Goal: Task Accomplishment & Management: Manage account settings

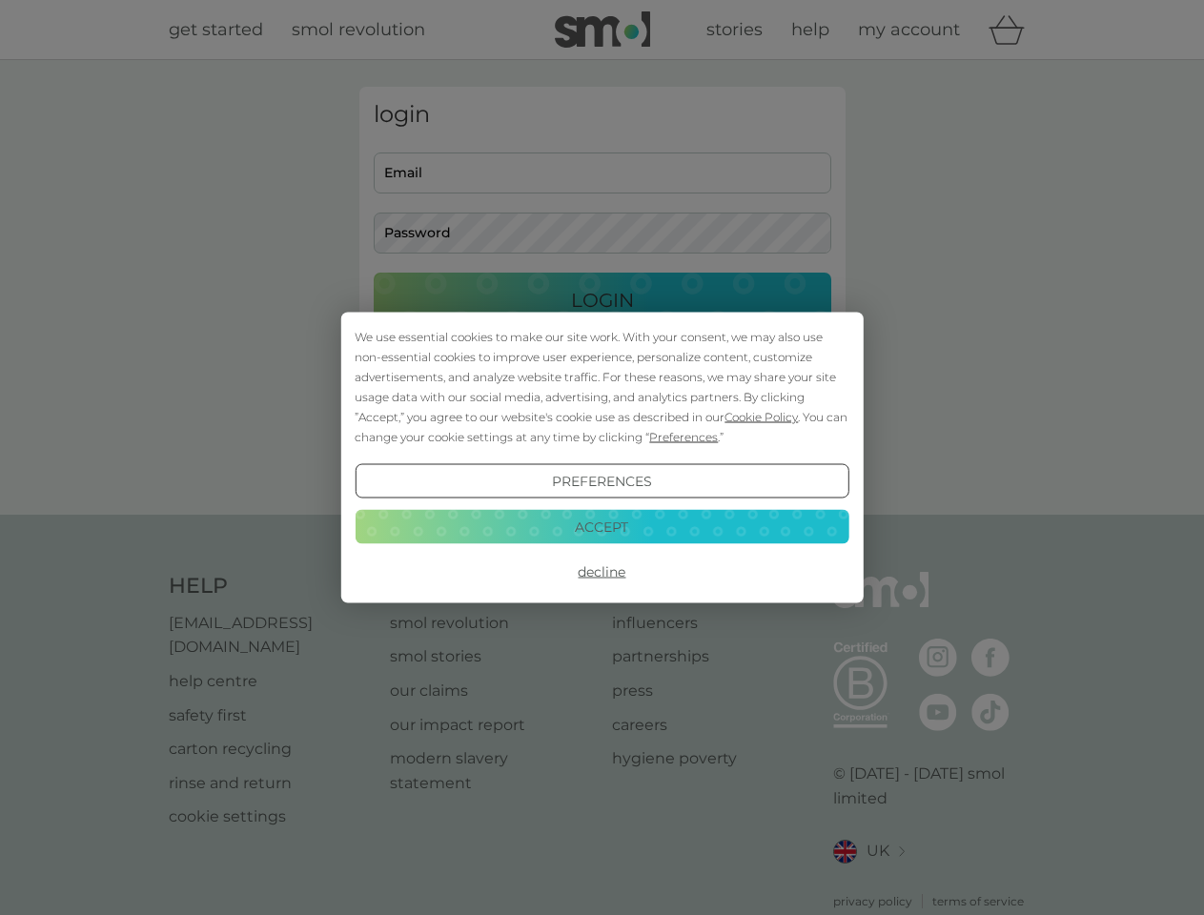
click at [762, 417] on span "Cookie Policy" at bounding box center [761, 417] width 73 height 14
click at [682, 437] on div "login Email Password Login ● ● ● ● ● ● ● ● ● ● ● ● ● ● ● ● ● ● ● ● ● ● ● ● ● ● …" at bounding box center [602, 287] width 486 height 401
click at [602, 481] on div "login Email Password Login ● ● ● ● ● ● ● ● ● ● ● ● ● ● ● ● ● ● ● ● ● ● ● ● ● ● …" at bounding box center [602, 287] width 486 height 401
click at [602, 572] on div "Help [EMAIL_ADDRESS][DOMAIN_NAME] help centre safety first carton recycling rin…" at bounding box center [603, 741] width 868 height 338
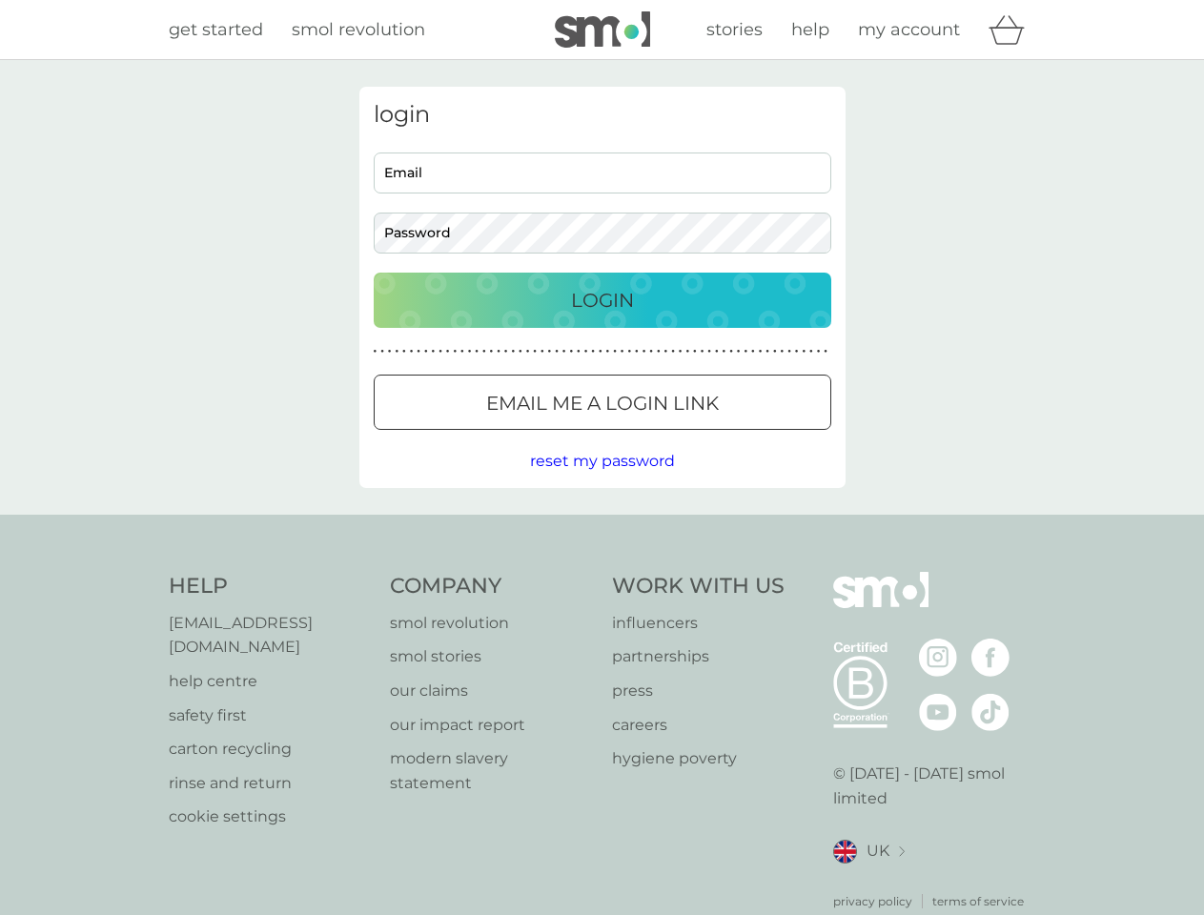
click at [602, 526] on div "Help [EMAIL_ADDRESS][DOMAIN_NAME] help centre safety first carton recycling rin…" at bounding box center [602, 741] width 1204 height 453
